Goal: Use online tool/utility: Utilize a website feature to perform a specific function

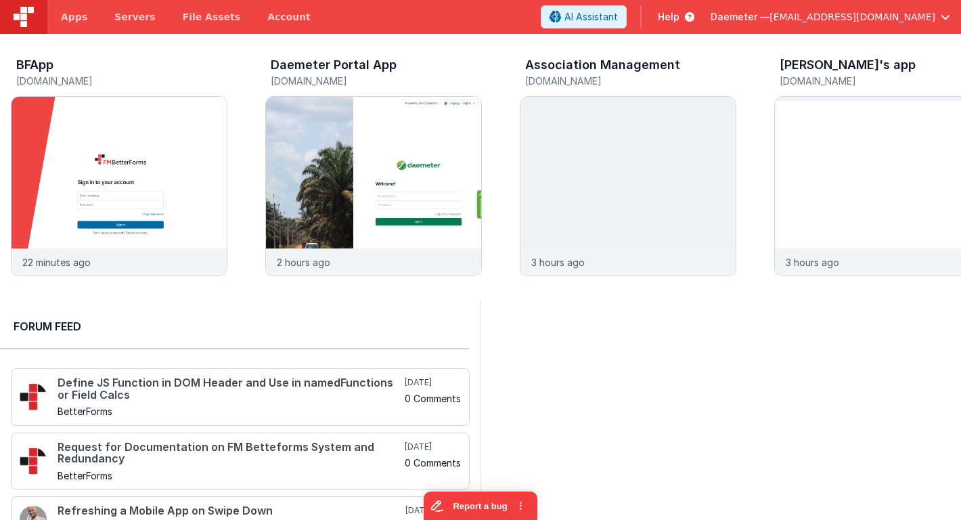
click at [830, 15] on span "[EMAIL_ADDRESS][DOMAIN_NAME]" at bounding box center [852, 17] width 166 height 14
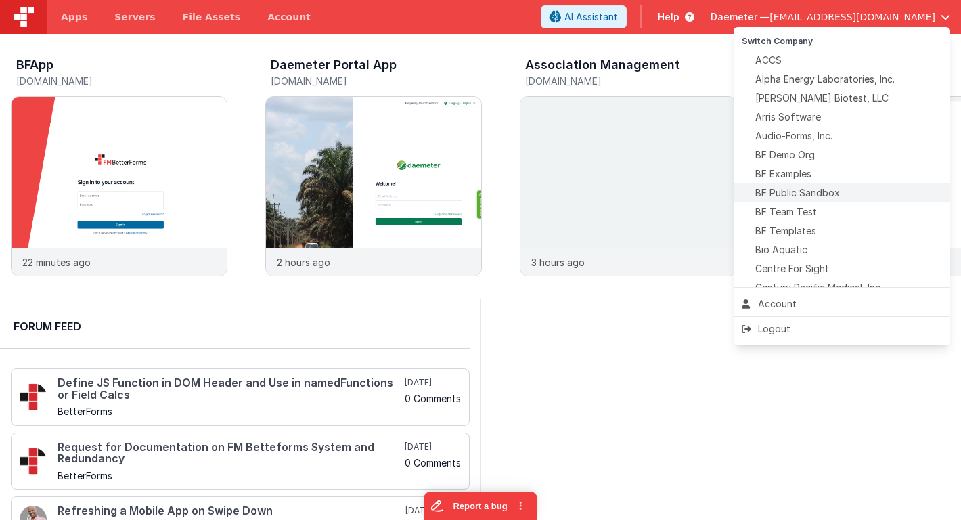
scroll to position [317, 0]
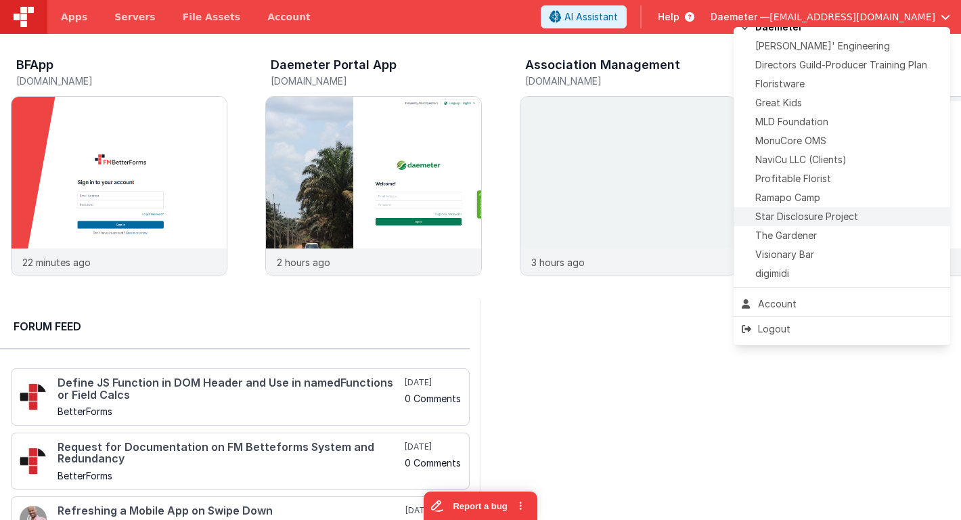
click at [795, 218] on span "Star Disclosure Project" at bounding box center [806, 217] width 103 height 14
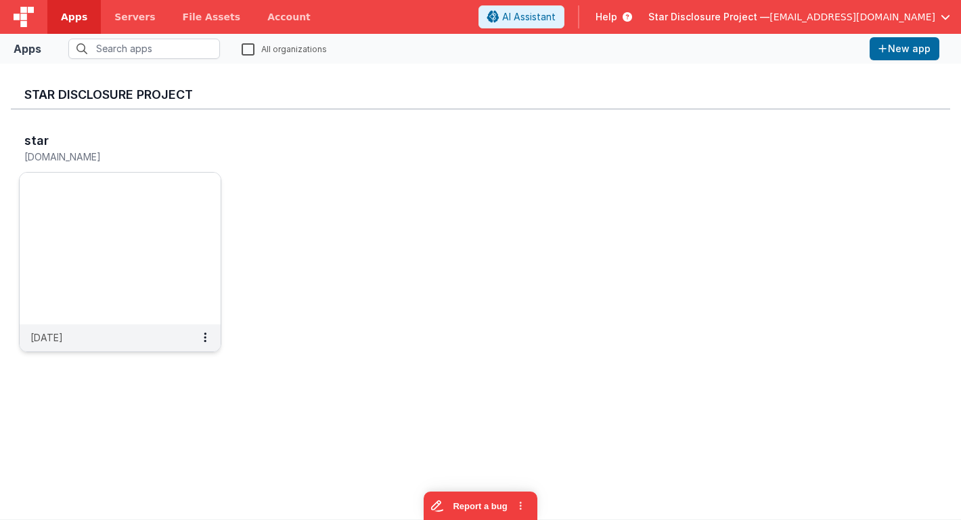
click at [156, 232] on img at bounding box center [120, 248] width 201 height 152
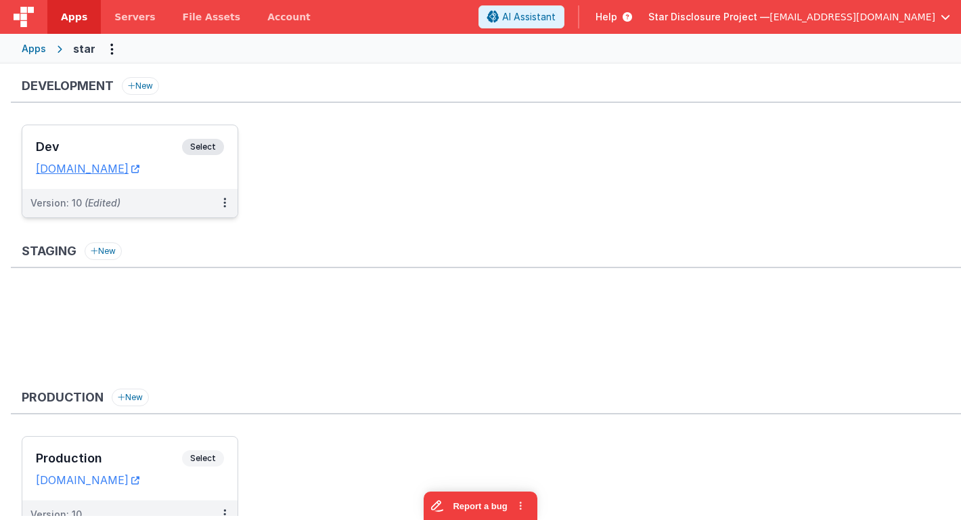
click at [135, 149] on h3 "Dev" at bounding box center [109, 147] width 146 height 14
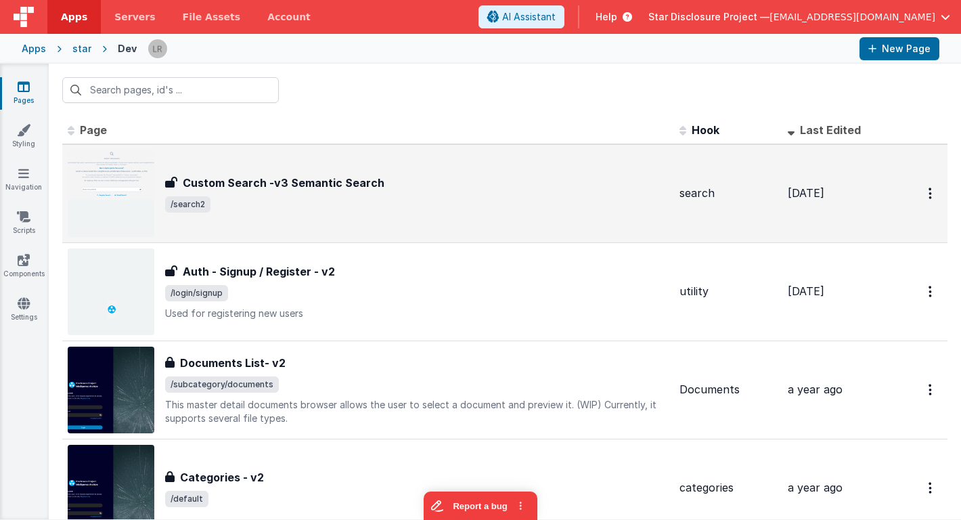
click at [264, 210] on span "/search2" at bounding box center [416, 204] width 503 height 16
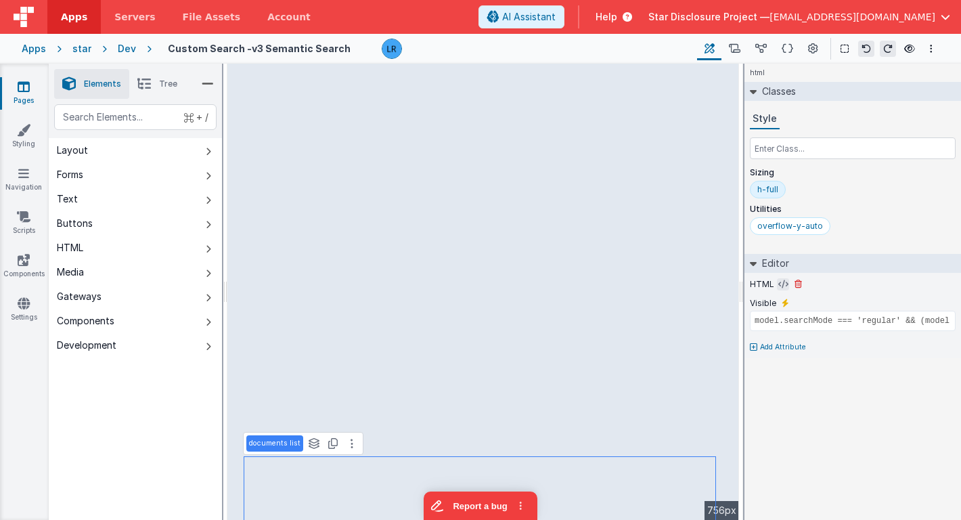
click at [780, 285] on icon at bounding box center [783, 284] width 10 height 11
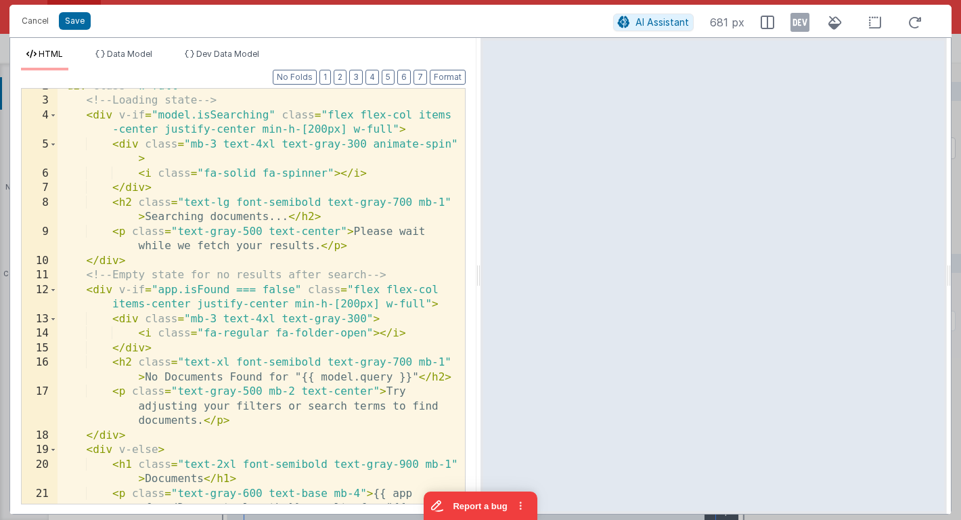
scroll to position [32, 0]
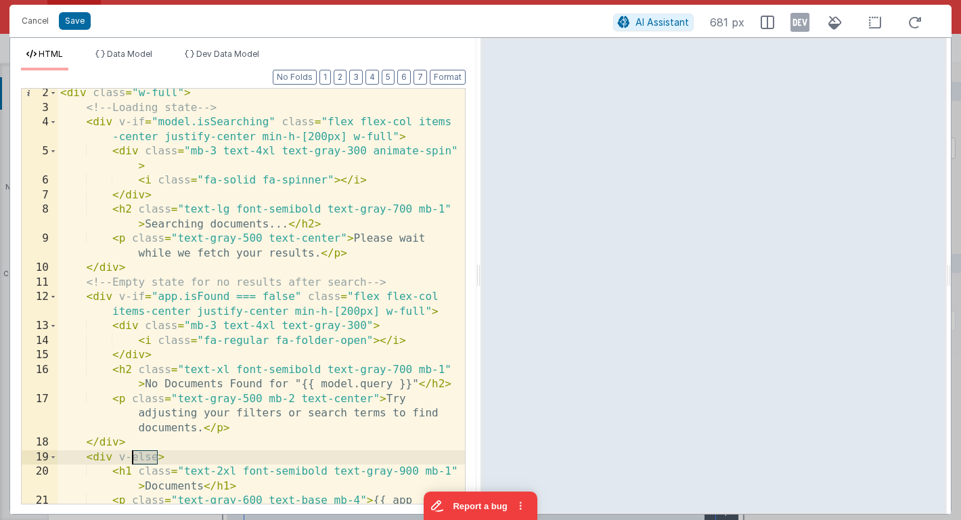
drag, startPoint x: 160, startPoint y: 454, endPoint x: 132, endPoint y: 455, distance: 27.7
click at [132, 455] on div "< div class = "w-full" > <!-- Loading state --> < div v-if = "model.isSearching…" at bounding box center [260, 322] width 407 height 473
click at [156, 455] on div "< div class = "w-full" > <!-- Loading state --> < div v-if = "model.isSearching…" at bounding box center [260, 322] width 407 height 473
click at [278, 457] on div "< div class = "w-full" > <!-- Loading state --> < div v-if = "model.isSearching…" at bounding box center [260, 322] width 407 height 473
click at [78, 19] on button "Save" at bounding box center [75, 21] width 32 height 18
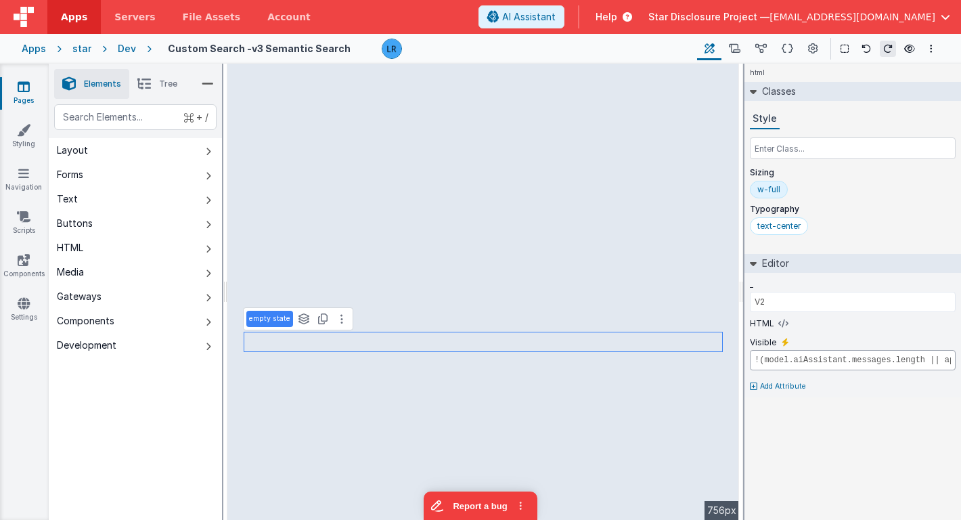
click at [841, 361] on input "!(model.aiAssistant.messages.length || app.foundDocuments.length) && !model.isS…" at bounding box center [852, 360] width 206 height 20
